Goal: Task Accomplishment & Management: Manage account settings

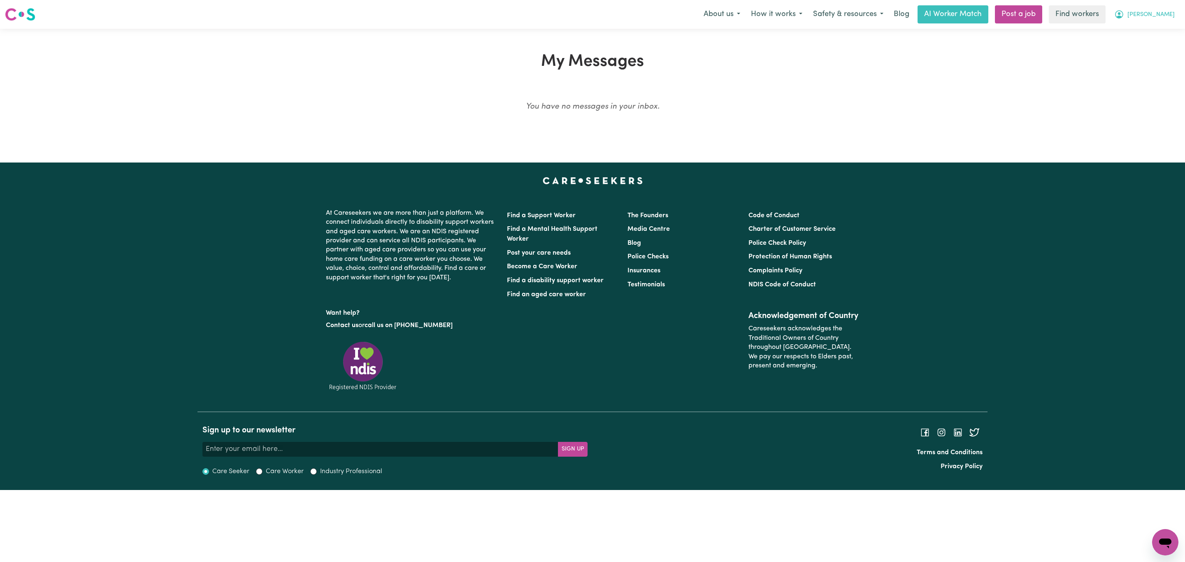
click at [1152, 15] on button "[PERSON_NAME]" at bounding box center [1144, 14] width 71 height 17
click at [1136, 46] on link "Logout" at bounding box center [1147, 47] width 65 height 16
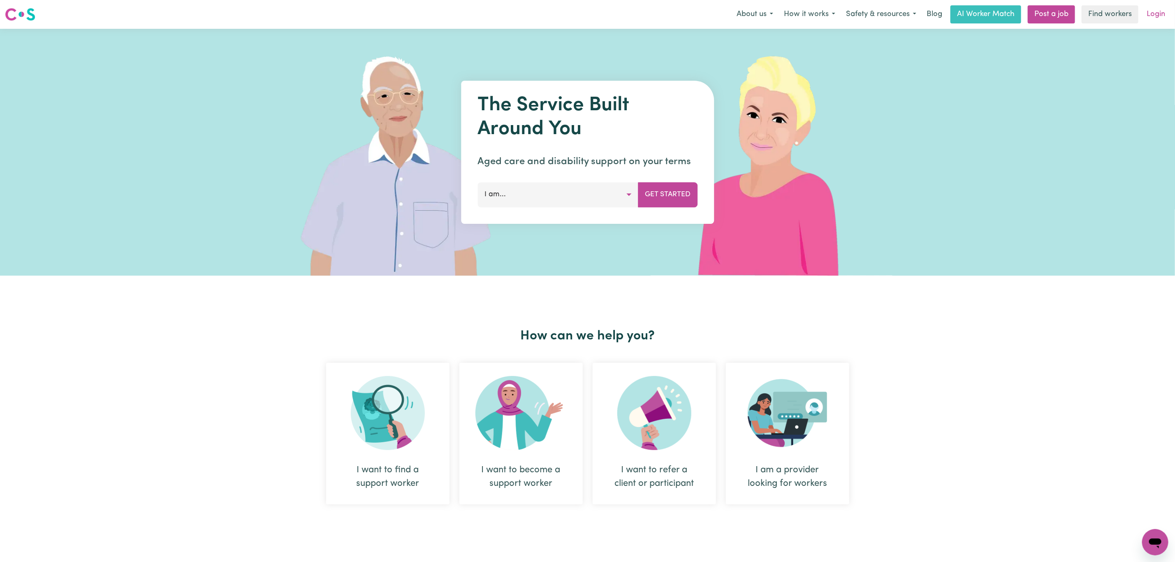
click at [1163, 16] on link "Login" at bounding box center [1156, 14] width 28 height 18
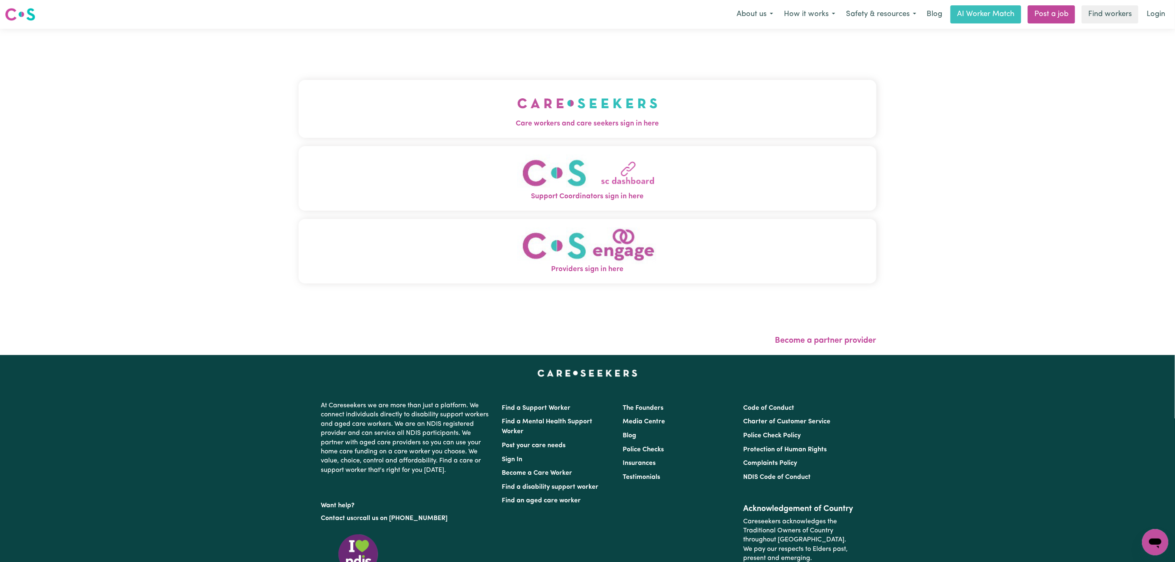
click at [555, 109] on button "Care workers and care seekers sign in here" at bounding box center [588, 109] width 578 height 58
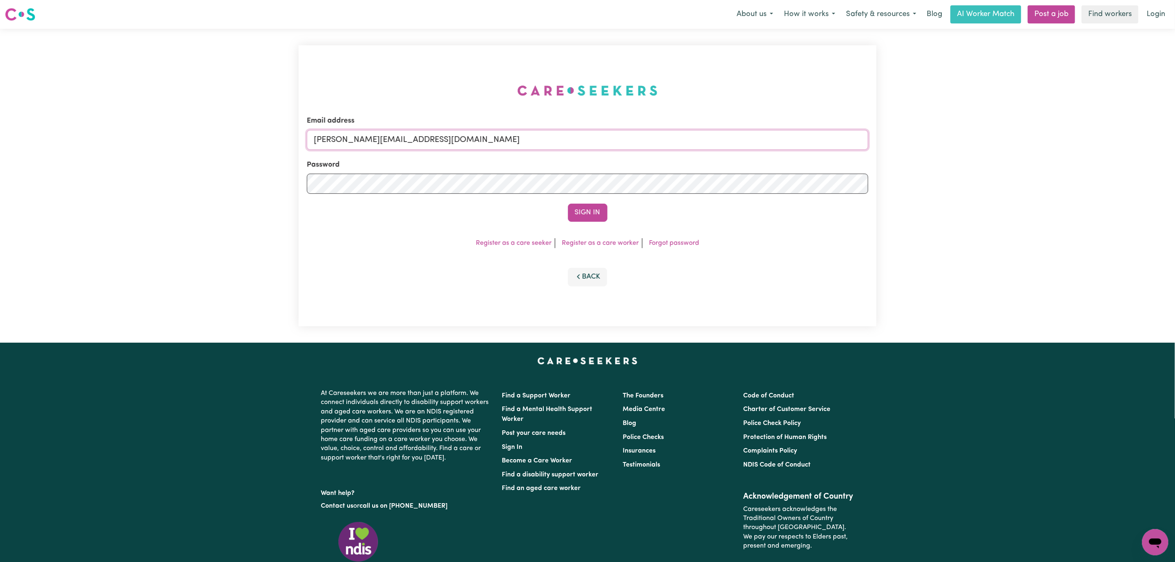
click at [368, 135] on input "[PERSON_NAME][EMAIL_ADDRESS][DOMAIN_NAME]" at bounding box center [588, 140] width 562 height 20
drag, startPoint x: 357, startPoint y: 143, endPoint x: 586, endPoint y: 144, distance: 229.6
click at [586, 144] on input "[EMAIL_ADDRESS][PERSON_NAME][DOMAIN_NAME]" at bounding box center [588, 140] width 562 height 20
drag, startPoint x: 490, startPoint y: 136, endPoint x: 357, endPoint y: 148, distance: 133.9
click at [357, 148] on input "superuser~[EMAIL_ADDRESS][DOMAIN_NAME]" at bounding box center [588, 140] width 562 height 20
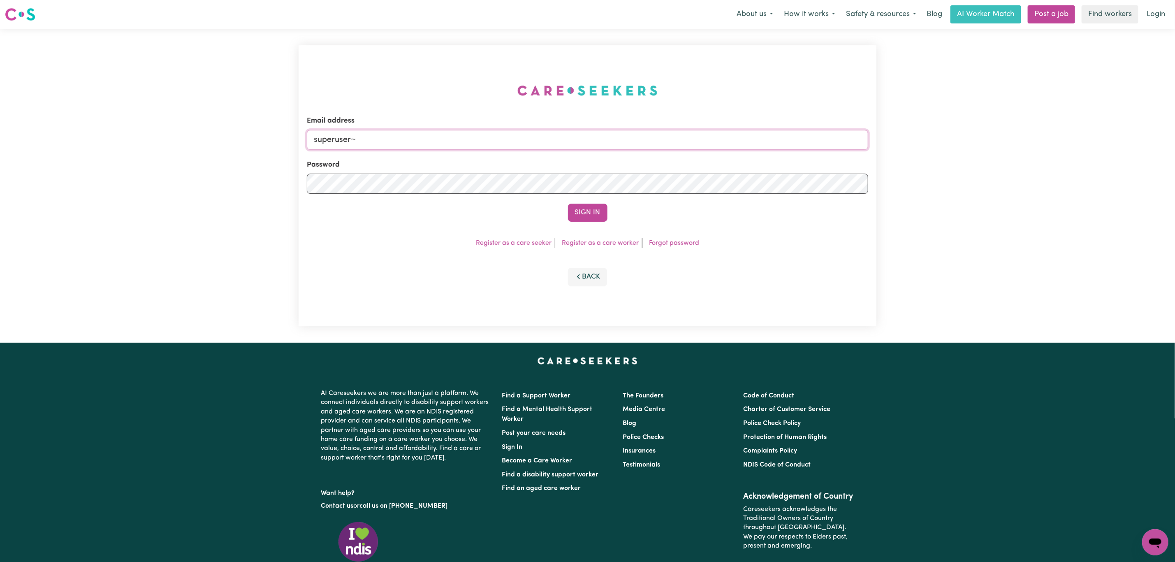
paste input "[EMAIL_ADDRESS][DOMAIN_NAME]"
type input "[EMAIL_ADDRESS][DOMAIN_NAME]"
click at [568, 204] on button "Sign In" at bounding box center [587, 213] width 39 height 18
